Goal: Information Seeking & Learning: Learn about a topic

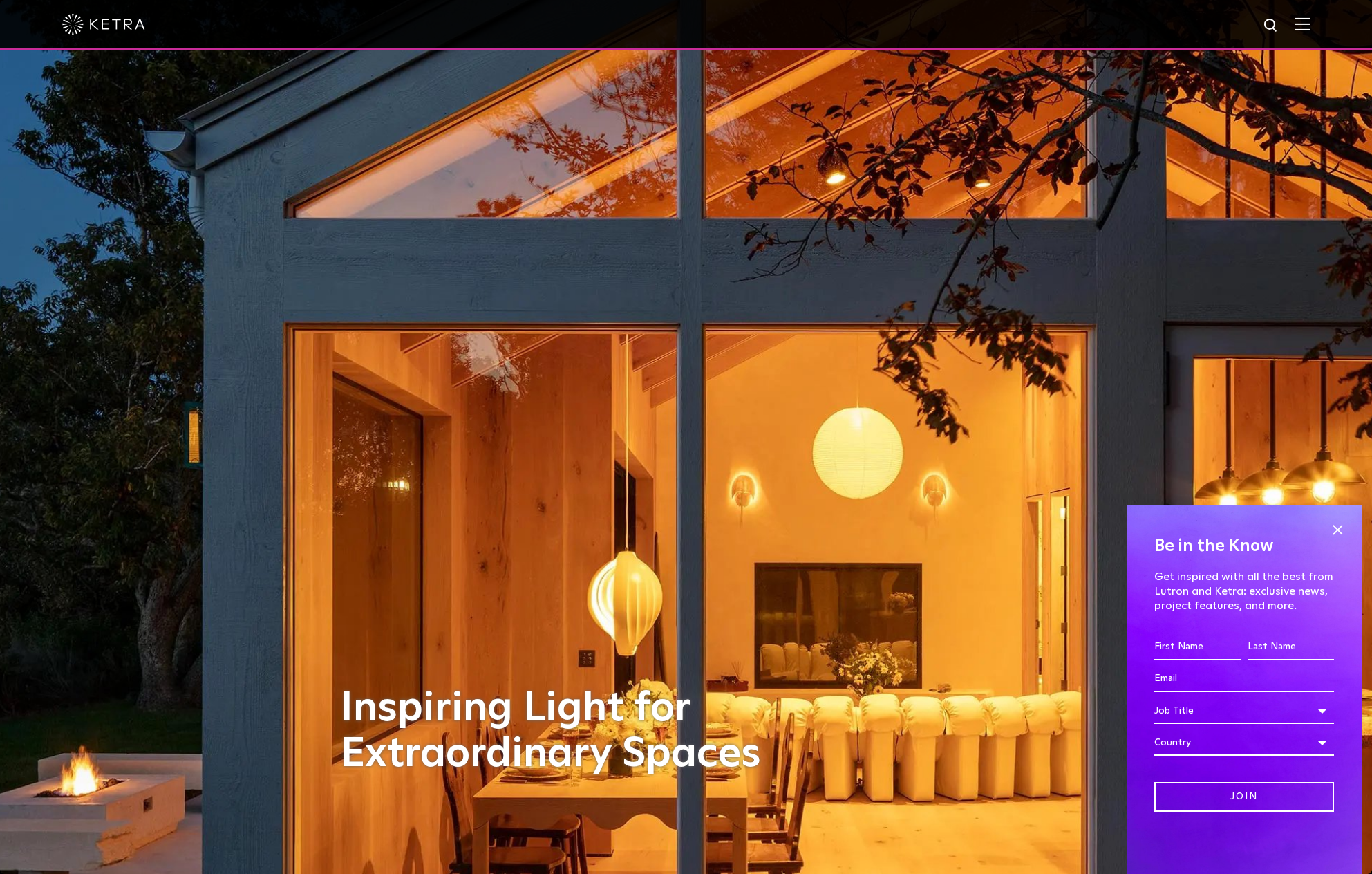
click at [1301, 23] on img at bounding box center [1301, 24] width 15 height 13
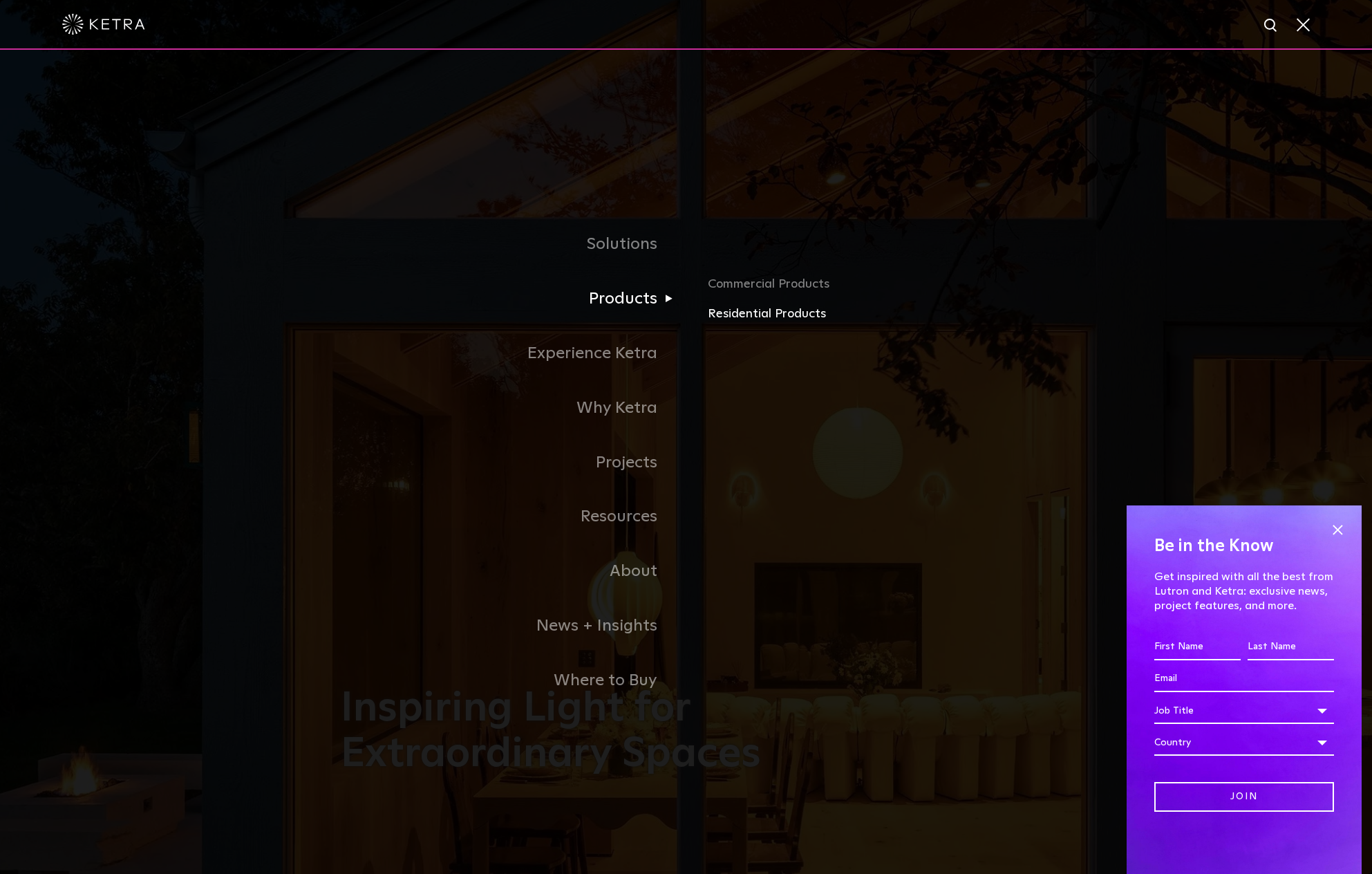
click at [743, 310] on link "Residential Products" at bounding box center [869, 314] width 323 height 20
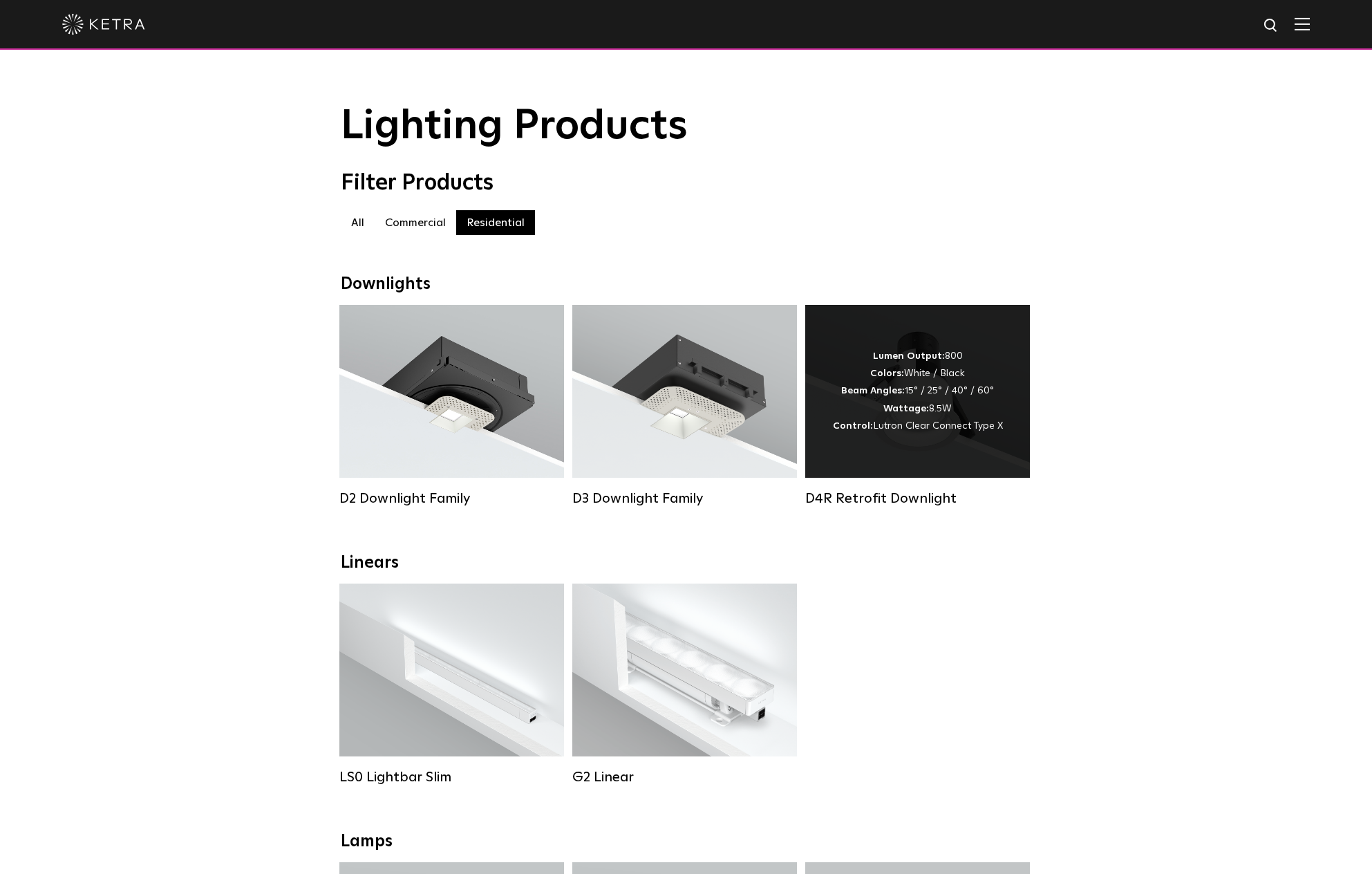
click at [968, 419] on div "Lumen Output: 800 Colors: White / Black Beam Angles: 15° / 25° / 40° / 60° Watt…" at bounding box center [917, 391] width 170 height 87
